Goal: Task Accomplishment & Management: Use online tool/utility

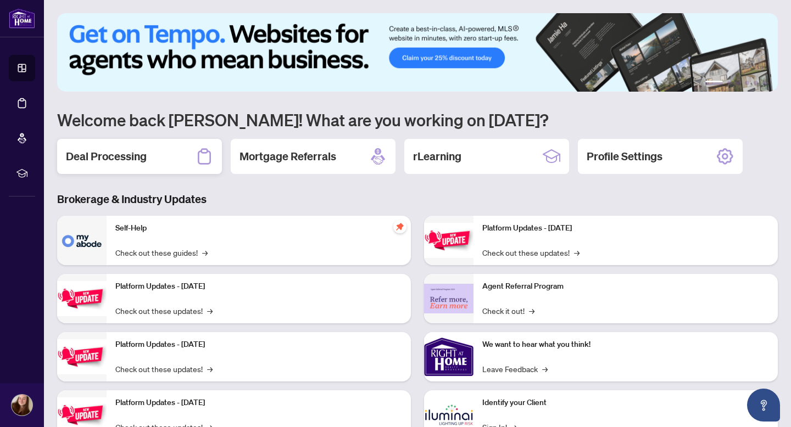
click at [213, 158] on div "Deal Processing" at bounding box center [139, 156] width 165 height 35
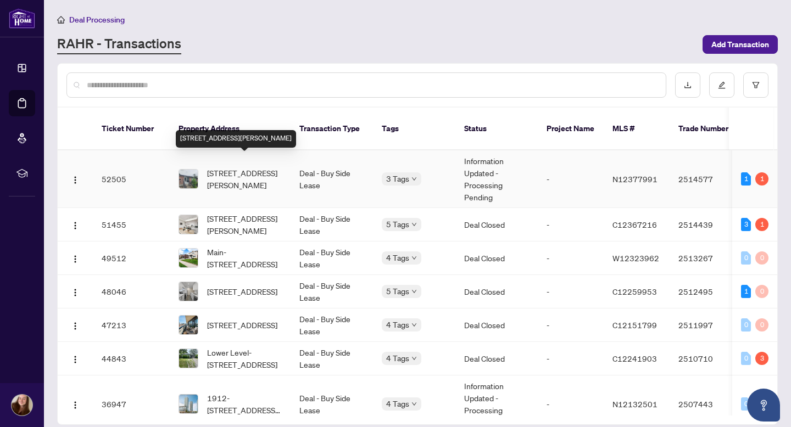
click at [213, 167] on span "[STREET_ADDRESS][PERSON_NAME]" at bounding box center [244, 179] width 75 height 24
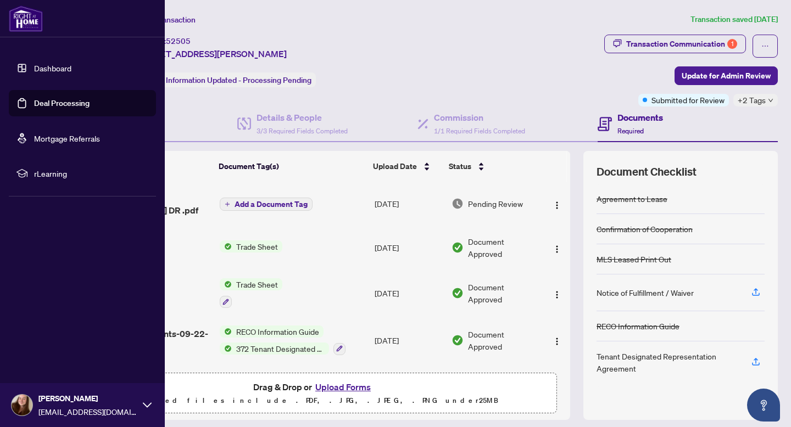
click at [33, 11] on img at bounding box center [26, 18] width 34 height 26
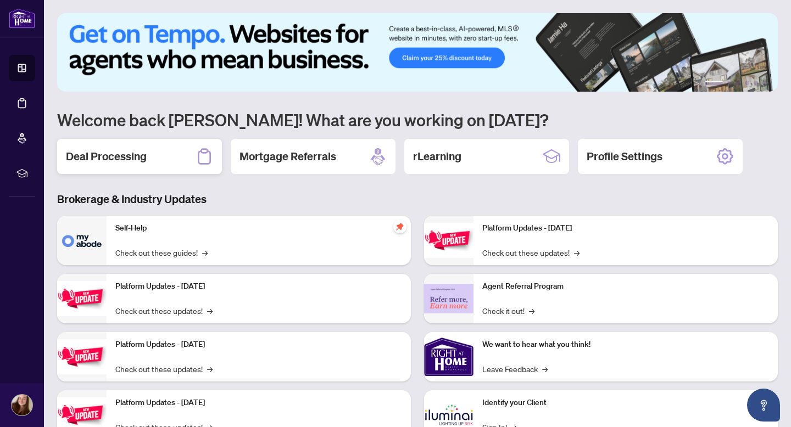
click at [128, 156] on h2 "Deal Processing" at bounding box center [106, 156] width 81 height 15
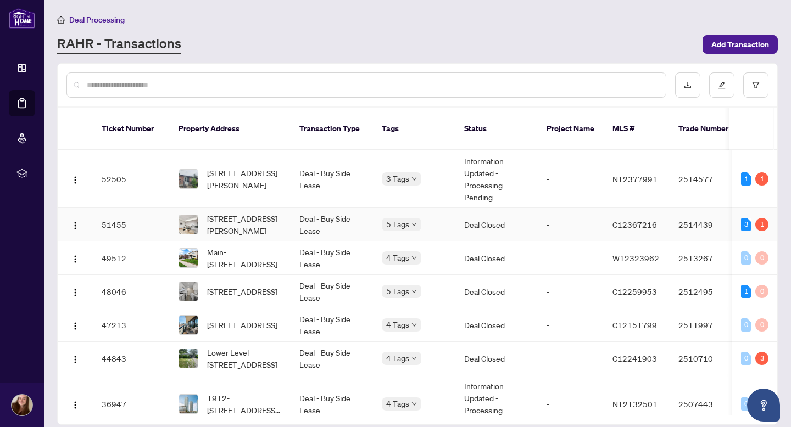
click at [113, 217] on td "51455" at bounding box center [131, 224] width 77 height 33
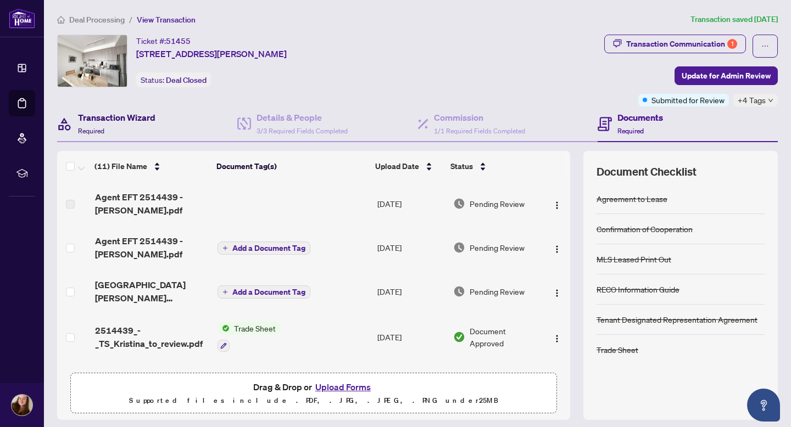
click at [100, 122] on h4 "Transaction Wizard" at bounding box center [116, 117] width 77 height 13
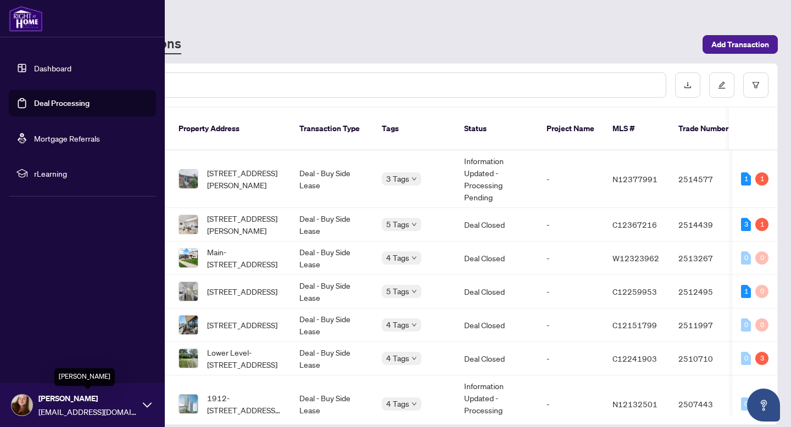
click at [57, 403] on span "[PERSON_NAME]" at bounding box center [87, 399] width 99 height 12
click at [37, 340] on span "Logout" at bounding box center [44, 340] width 25 height 18
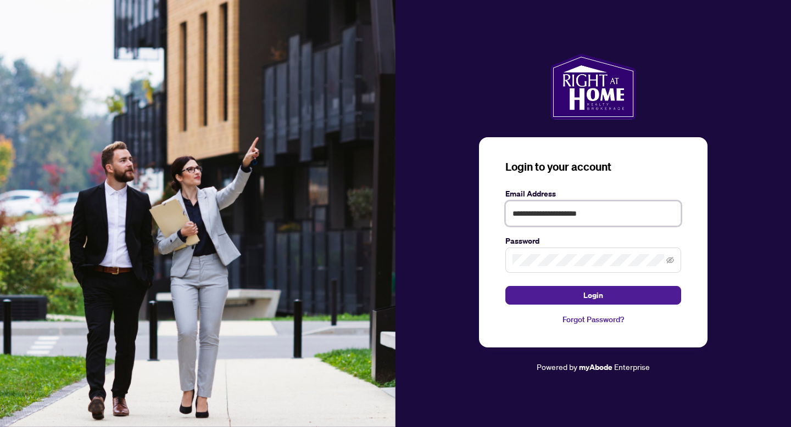
click at [550, 218] on input "**********" at bounding box center [593, 213] width 176 height 25
type input "**********"
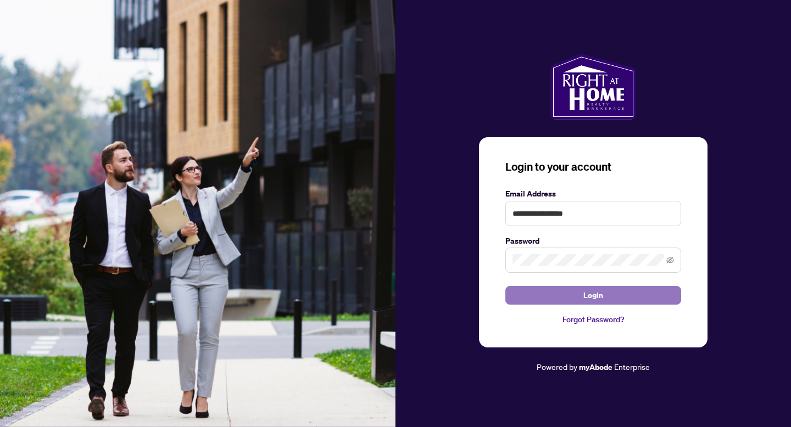
click at [567, 305] on button "Login" at bounding box center [593, 295] width 176 height 19
